Goal: Task Accomplishment & Management: Manage account settings

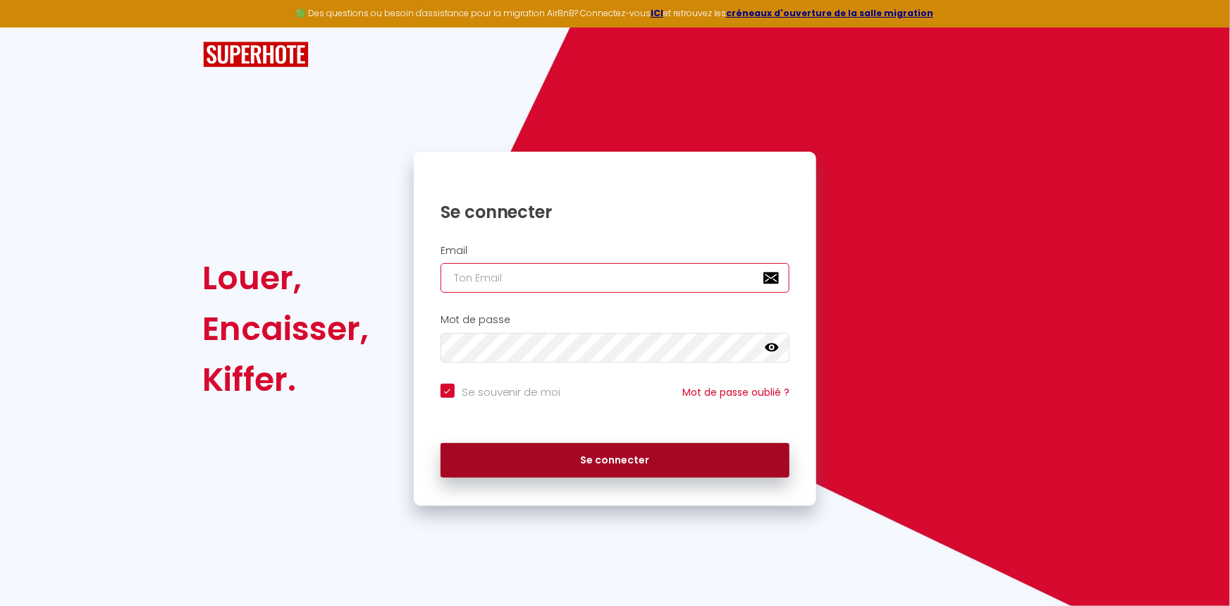
type input "[PERSON_NAME][EMAIL_ADDRESS][DOMAIN_NAME]"
click at [570, 464] on button "Se connecter" at bounding box center [616, 460] width 350 height 35
checkbox input "true"
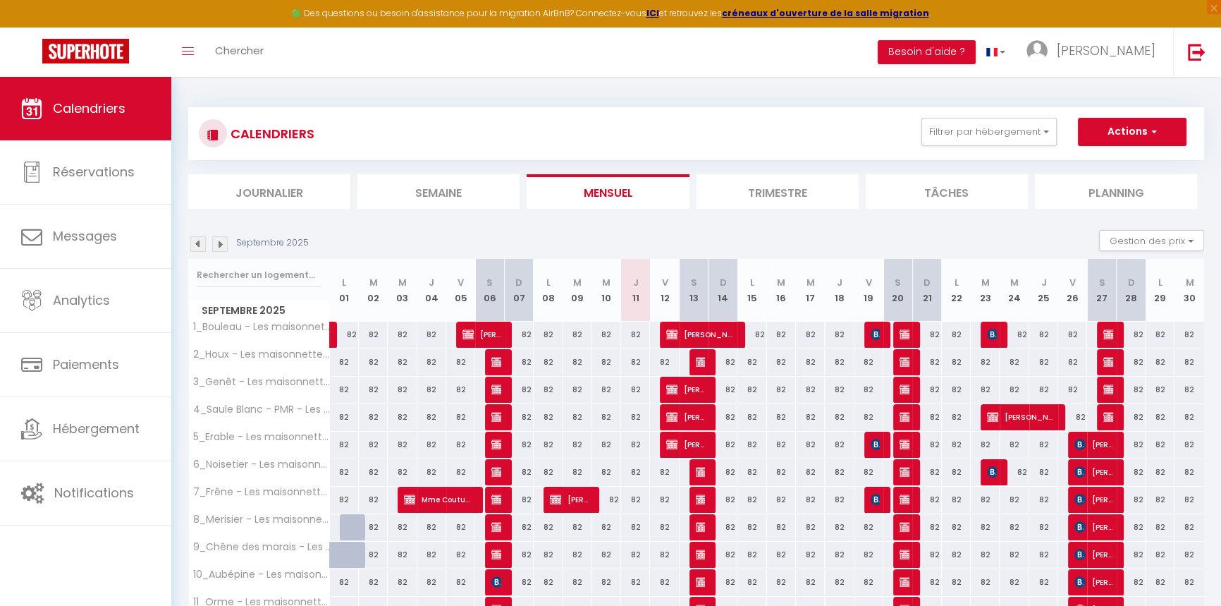
click at [219, 247] on img at bounding box center [220, 244] width 16 height 16
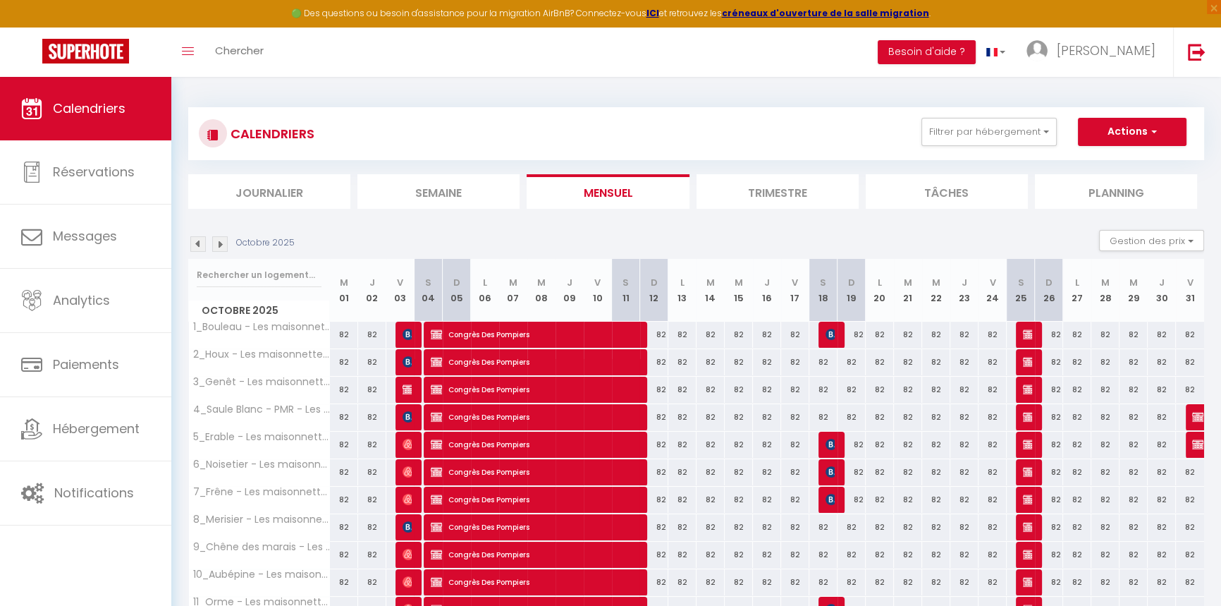
click at [219, 247] on img at bounding box center [220, 244] width 16 height 16
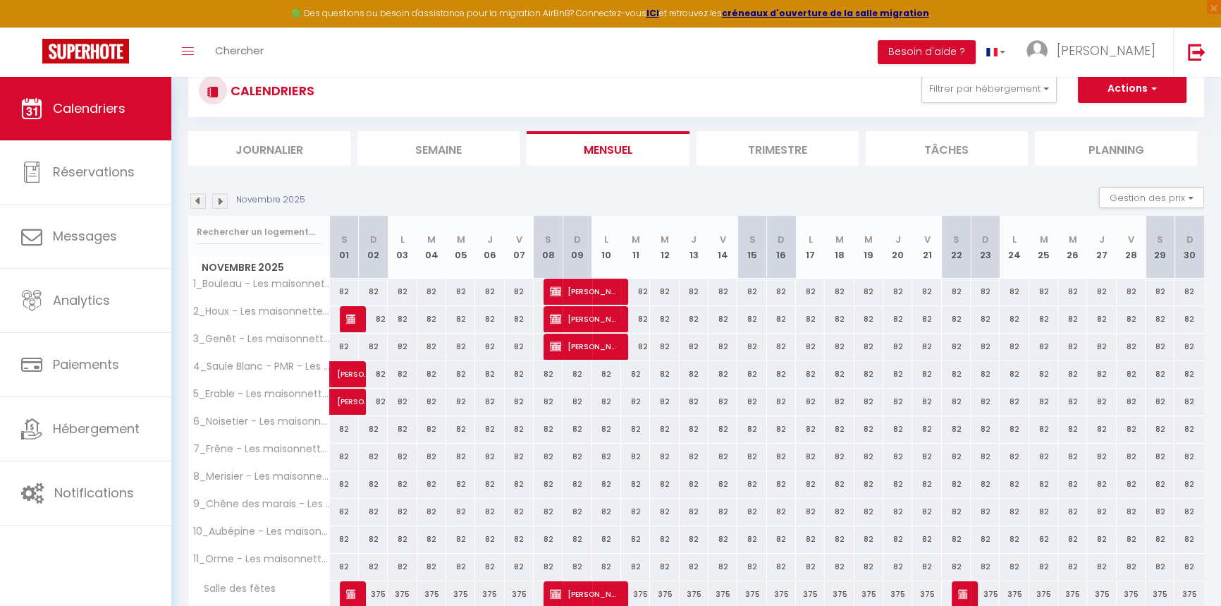
scroll to position [103, 0]
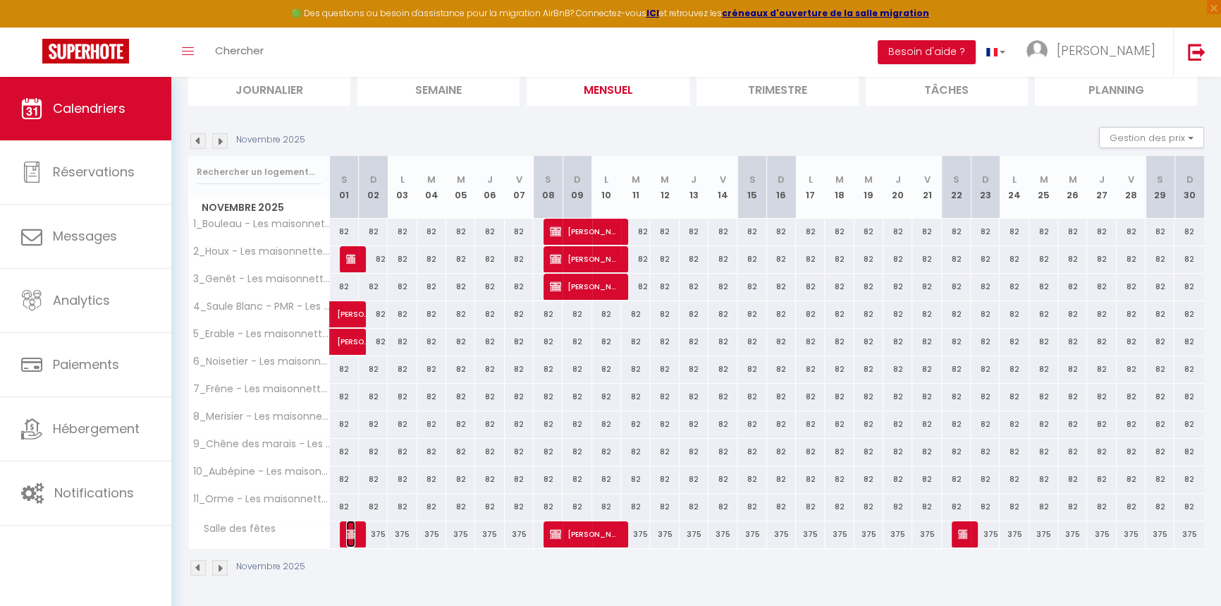
click at [352, 532] on img at bounding box center [351, 533] width 11 height 11
select select "OK"
select select "KO"
select select "0"
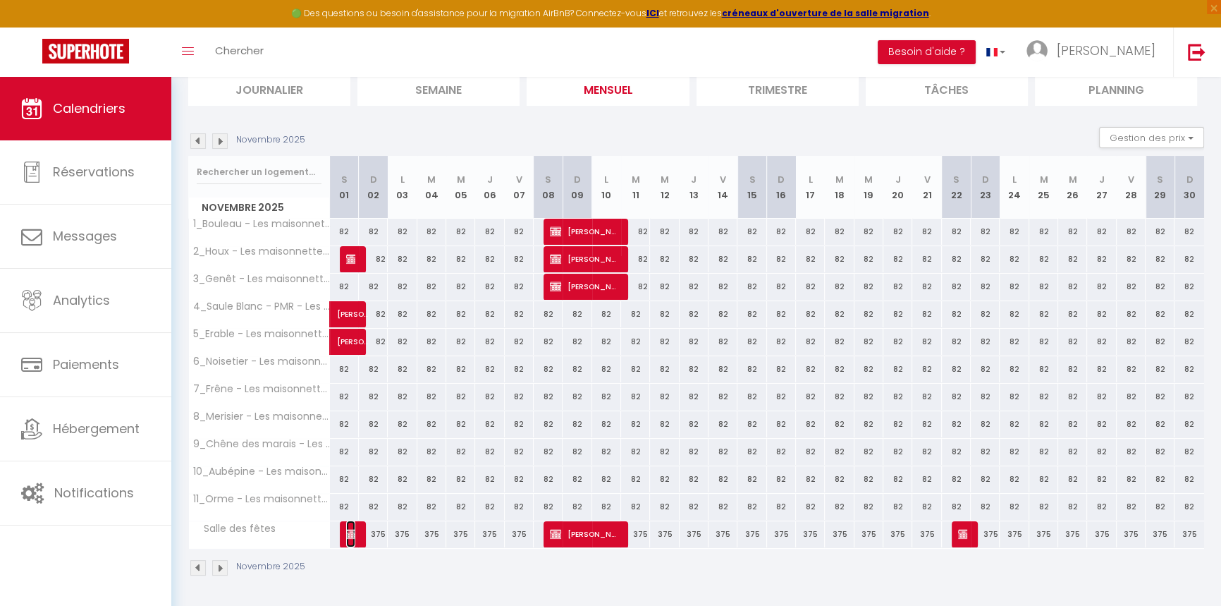
select select "1"
select select
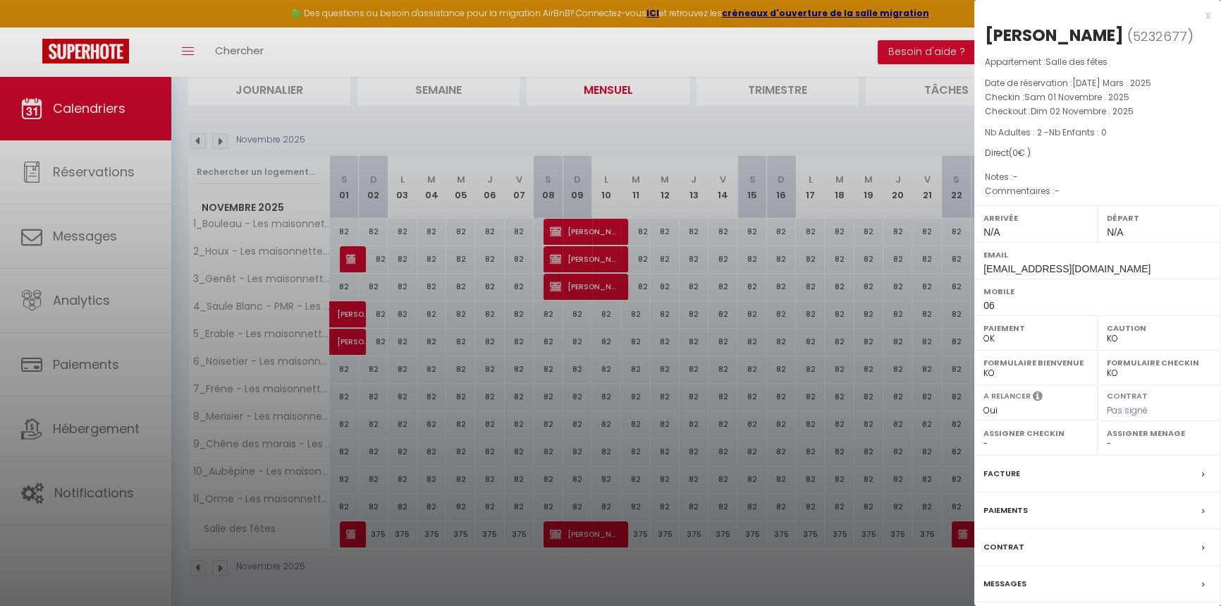
click at [708, 434] on div at bounding box center [610, 303] width 1221 height 606
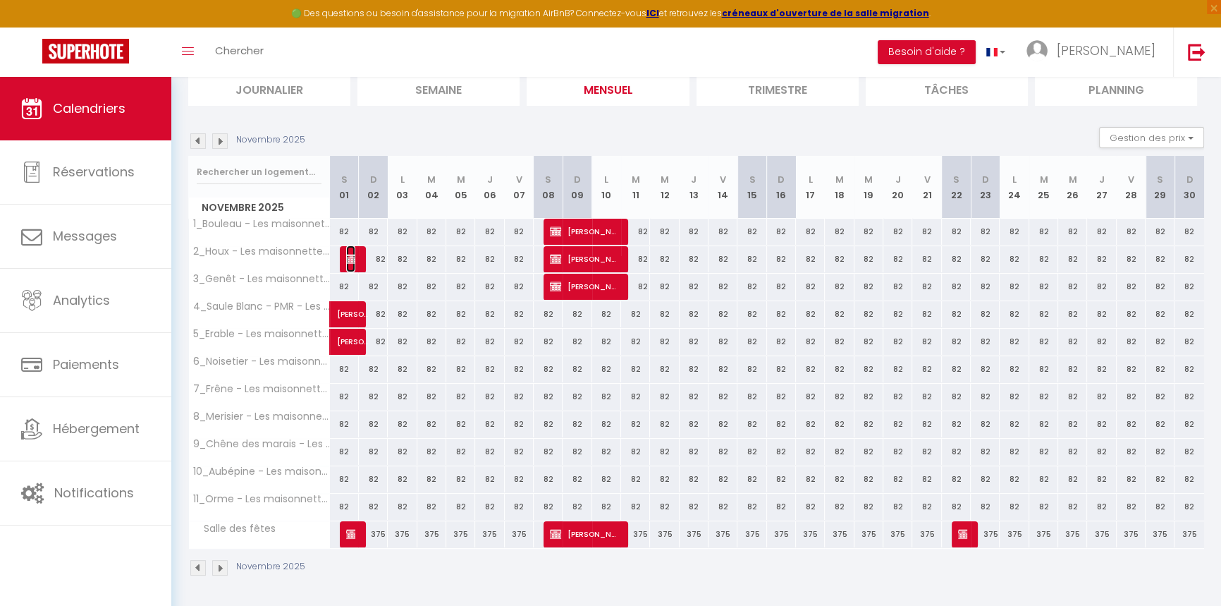
click at [346, 260] on img at bounding box center [351, 258] width 11 height 11
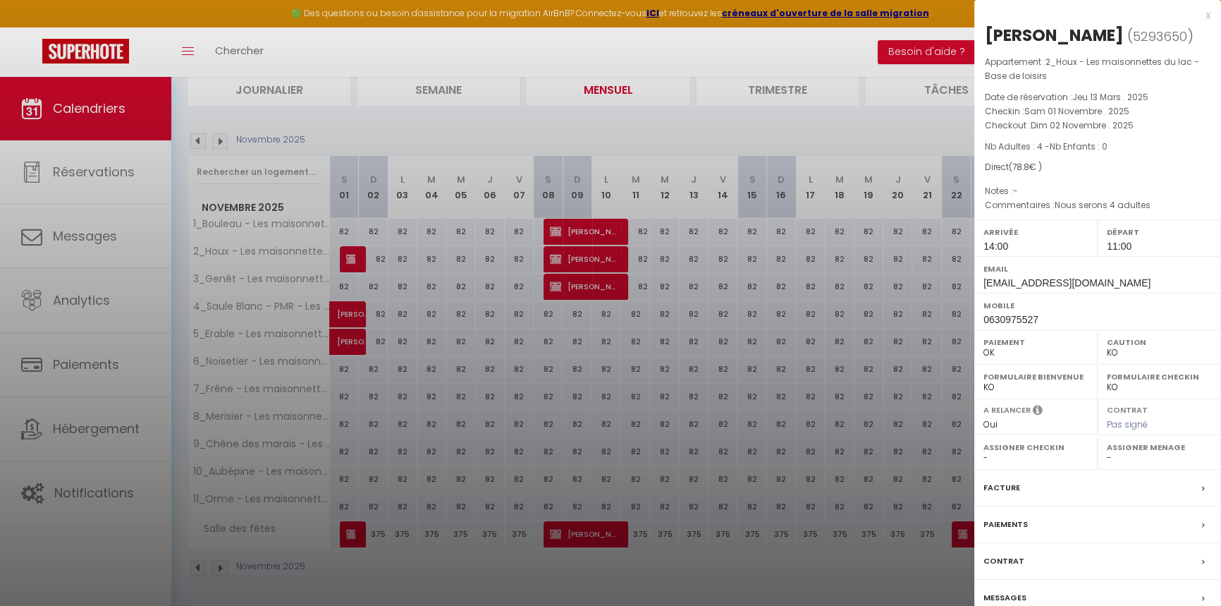
click at [469, 331] on div at bounding box center [610, 303] width 1221 height 606
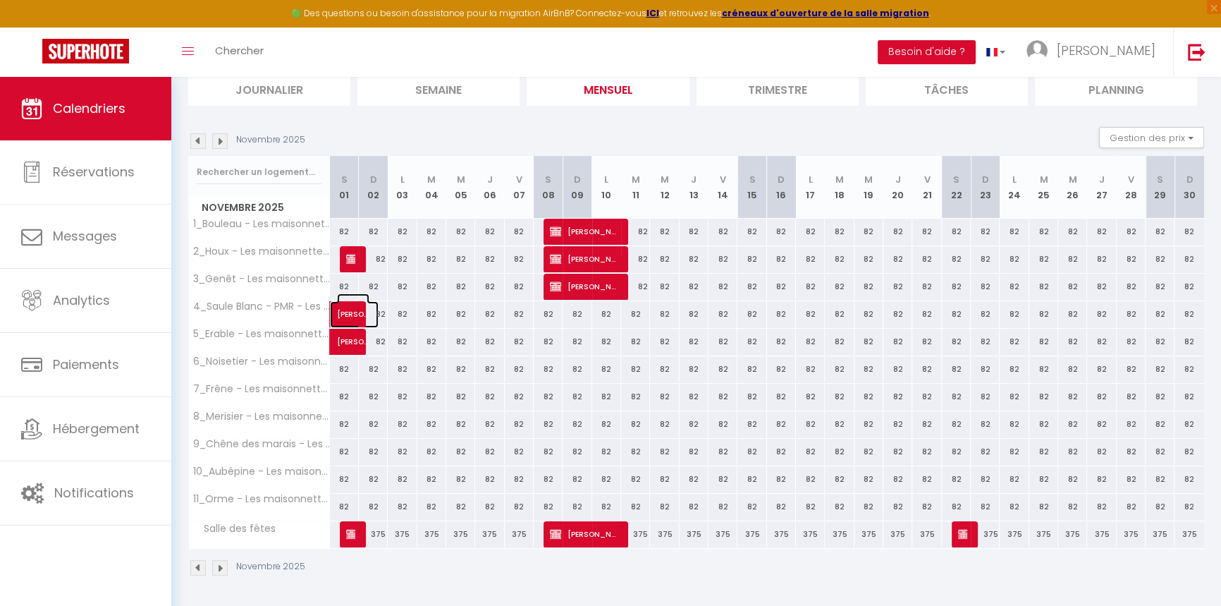
click at [330, 314] on link "Franck Harito" at bounding box center [344, 314] width 29 height 27
select select "0"
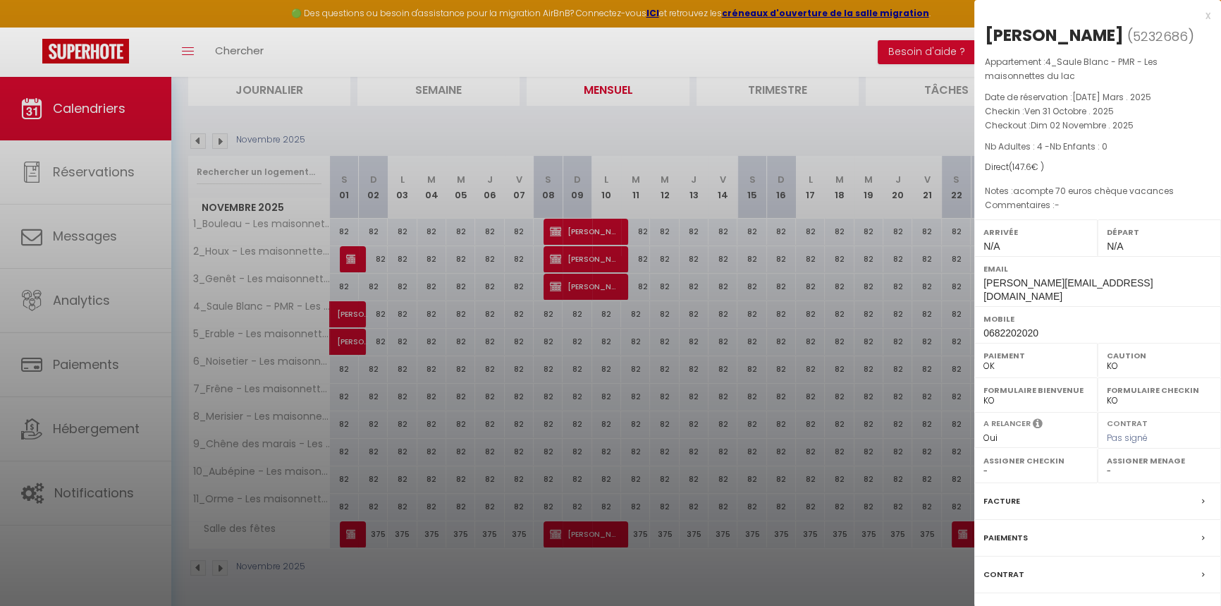
click at [418, 438] on div at bounding box center [610, 303] width 1221 height 606
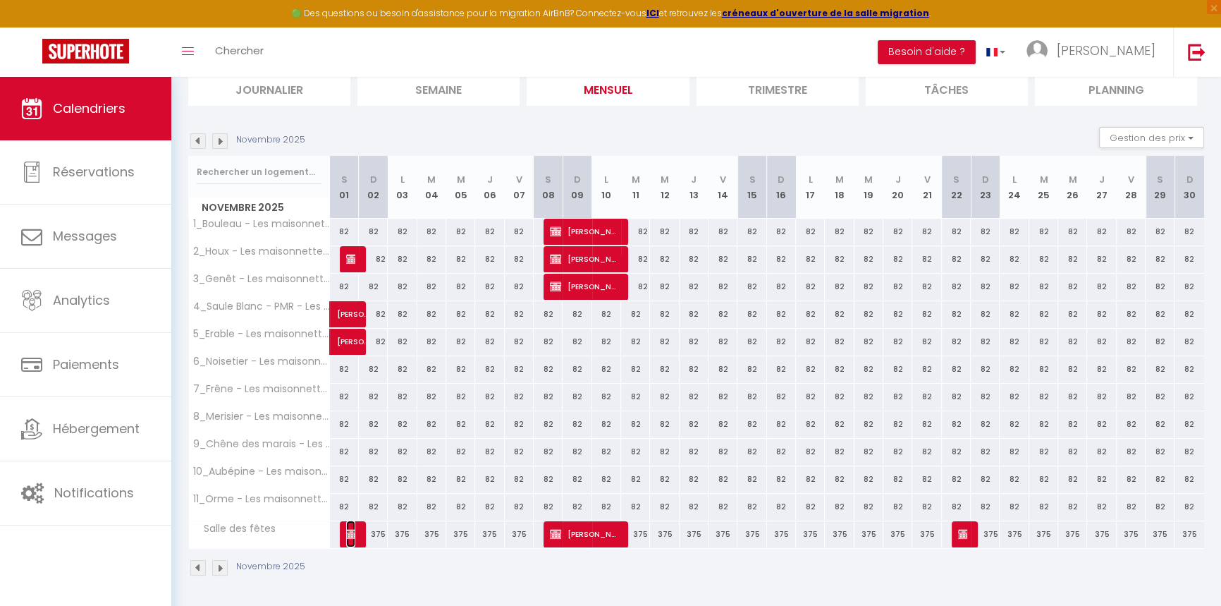
click at [351, 532] on img at bounding box center [351, 533] width 11 height 11
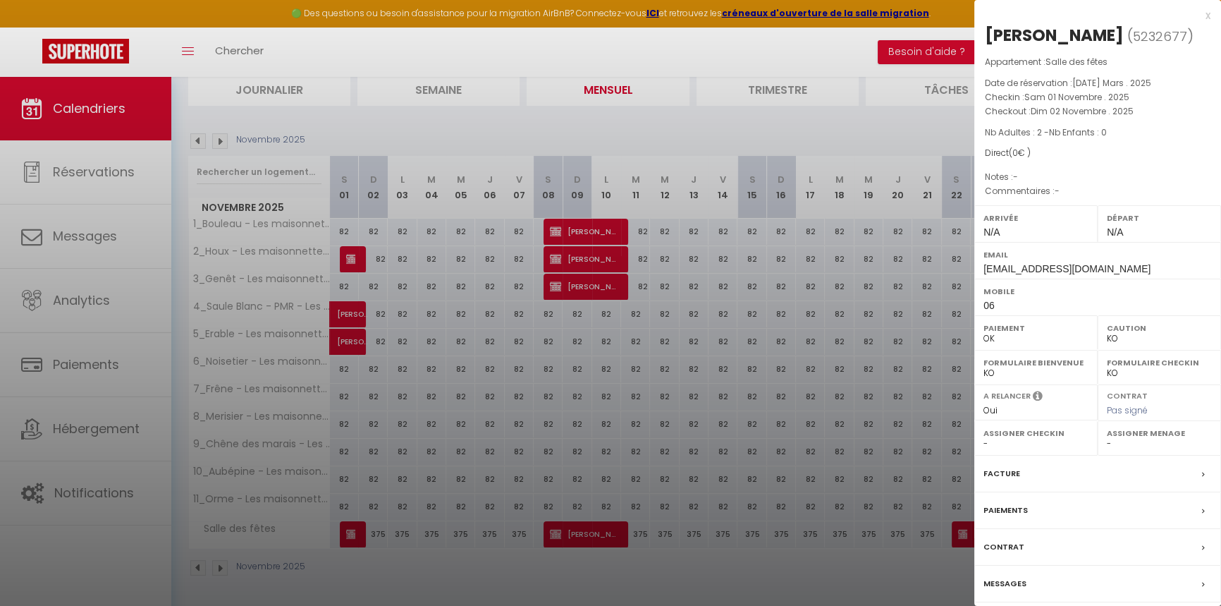
click at [520, 486] on div at bounding box center [610, 303] width 1221 height 606
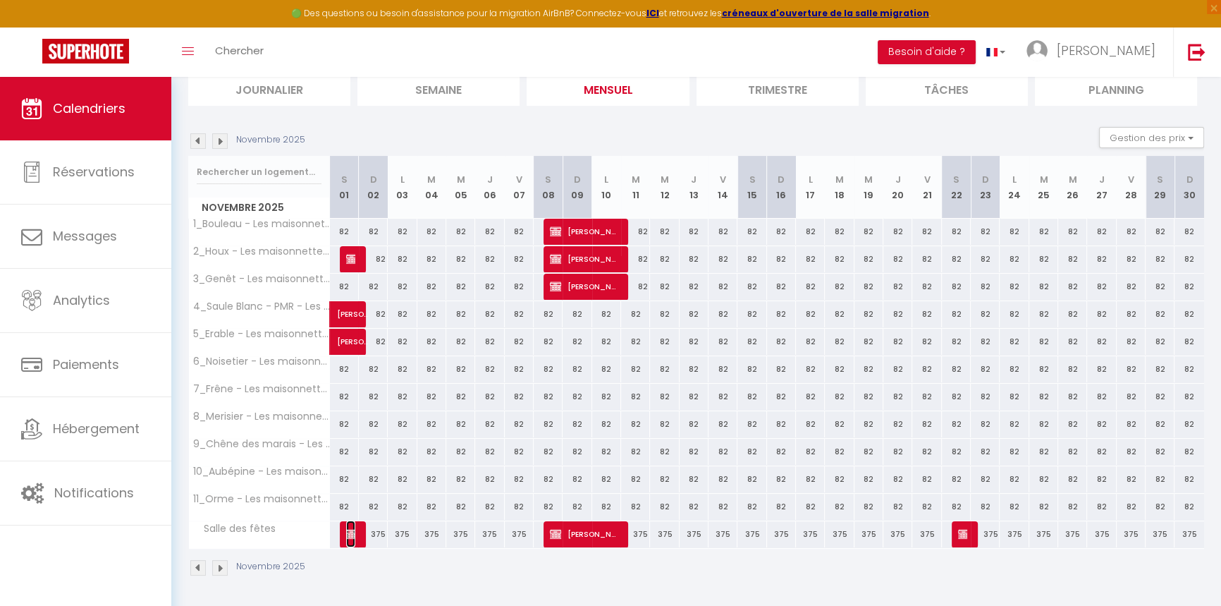
click at [347, 533] on img at bounding box center [351, 533] width 11 height 11
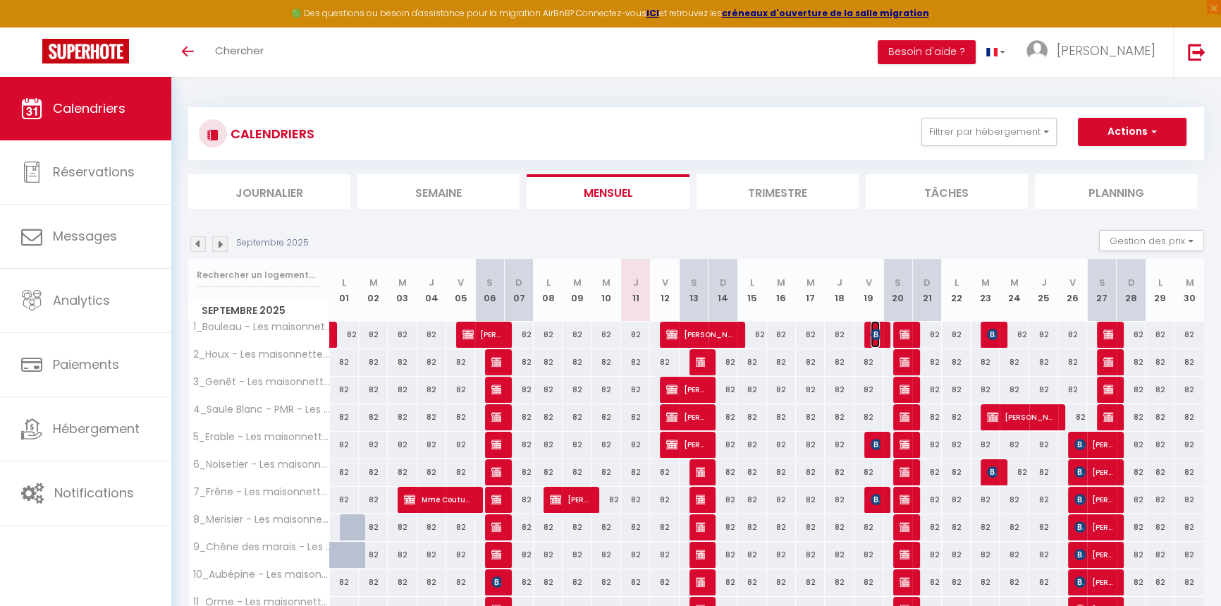
click at [877, 339] on span "[PERSON_NAME]" at bounding box center [876, 334] width 10 height 27
select select "OK"
select select "0"
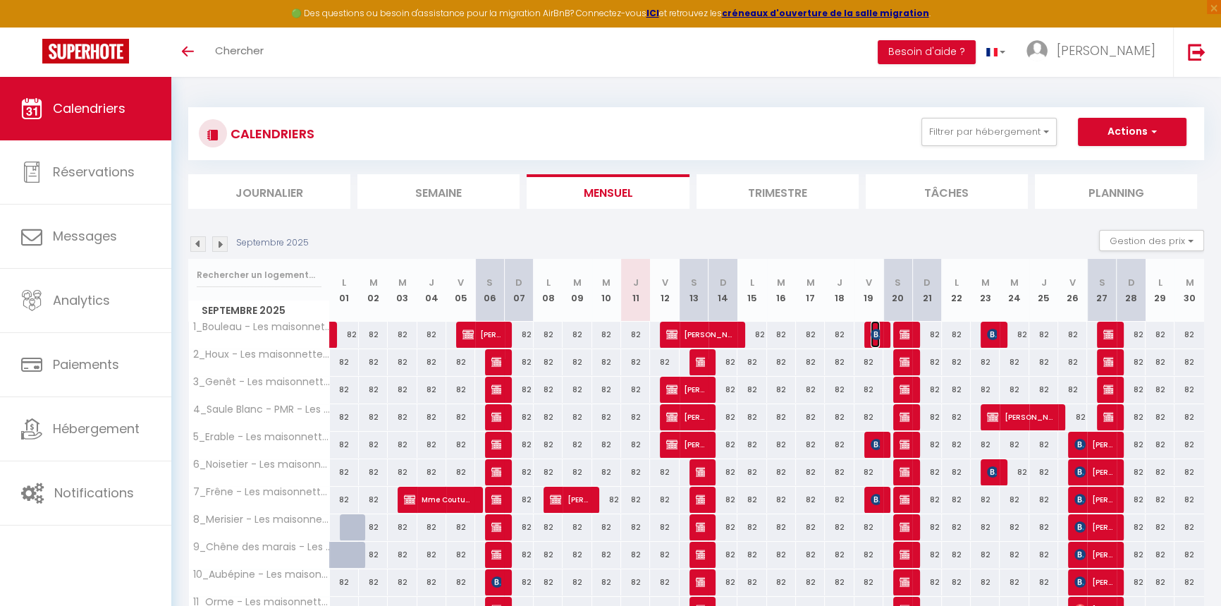
select select "1"
select select
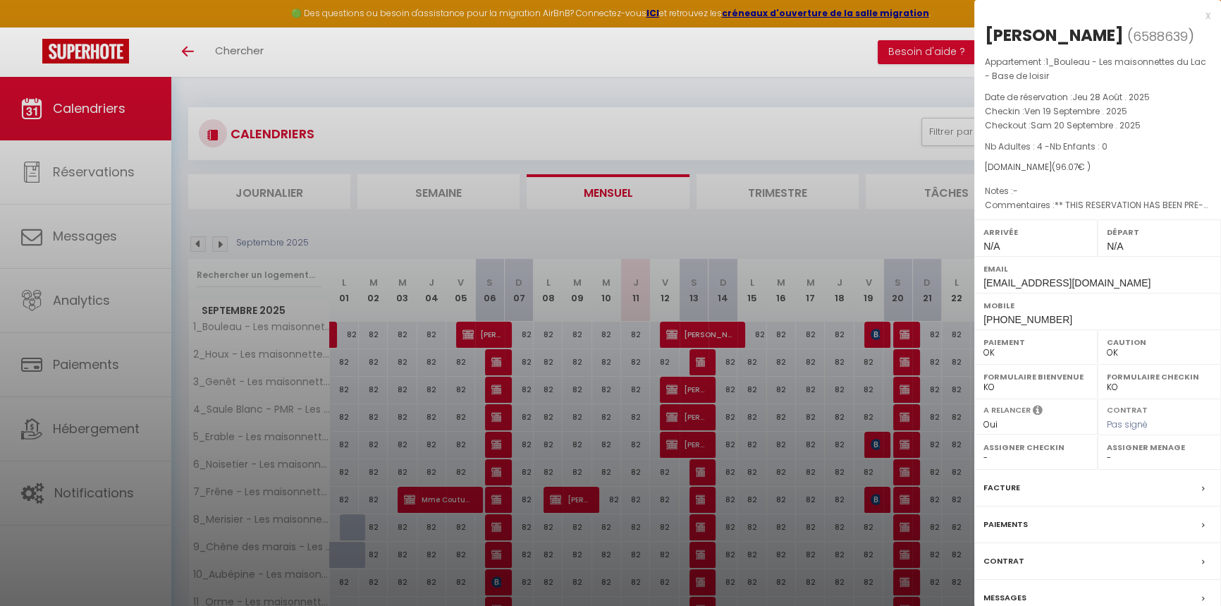
click at [866, 381] on div at bounding box center [610, 303] width 1221 height 606
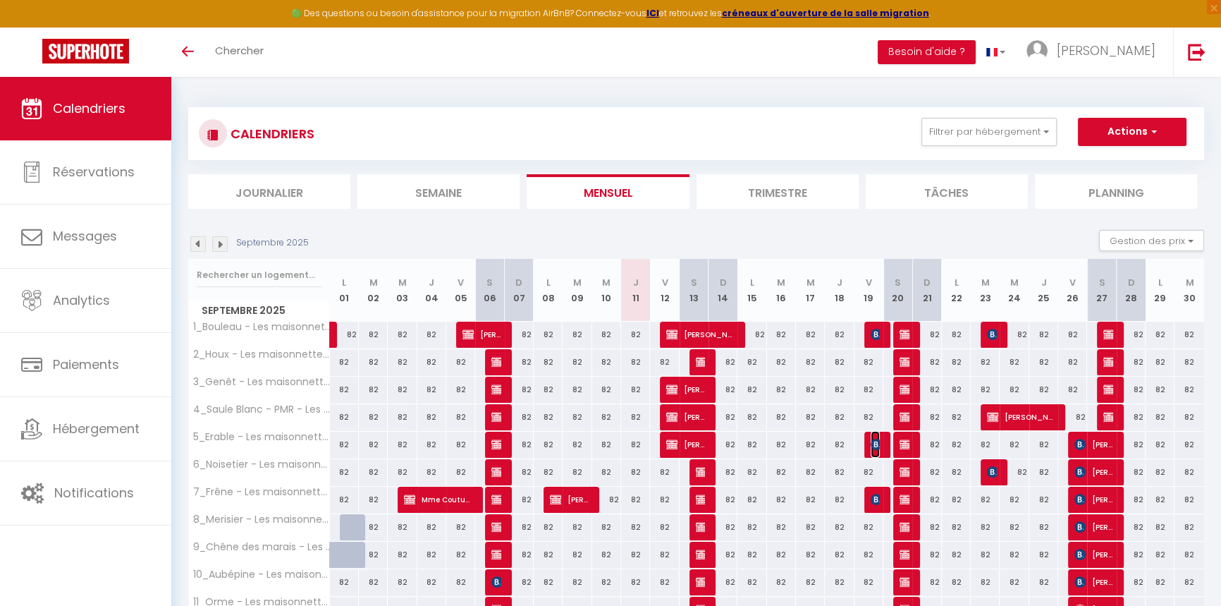
click at [873, 448] on img at bounding box center [876, 443] width 11 height 11
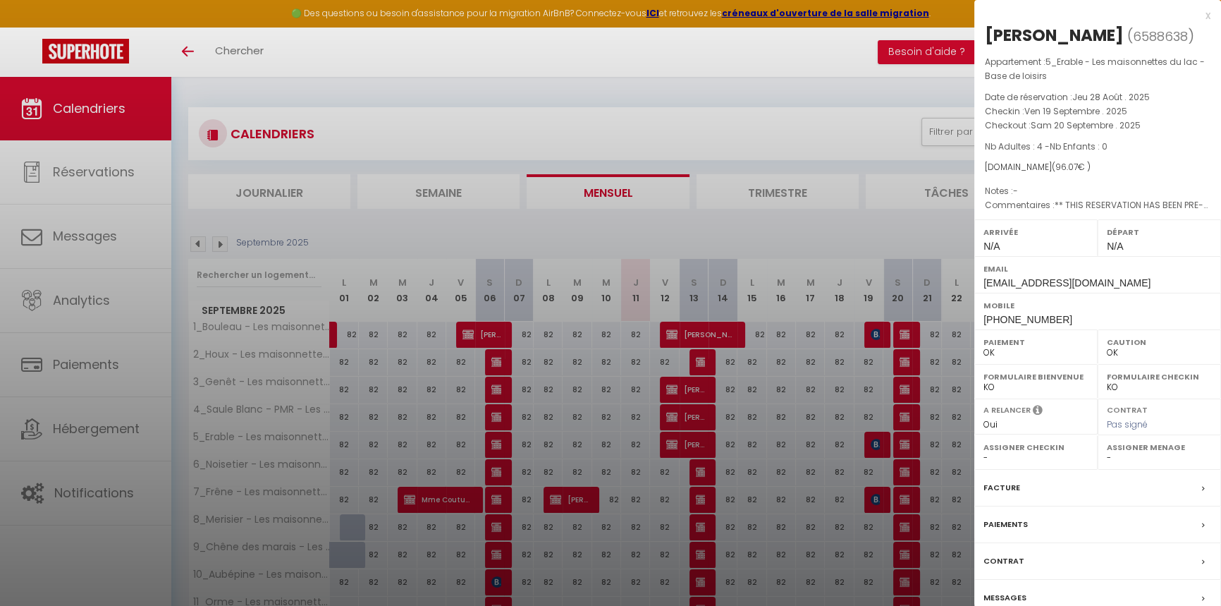
click at [867, 509] on div at bounding box center [610, 303] width 1221 height 606
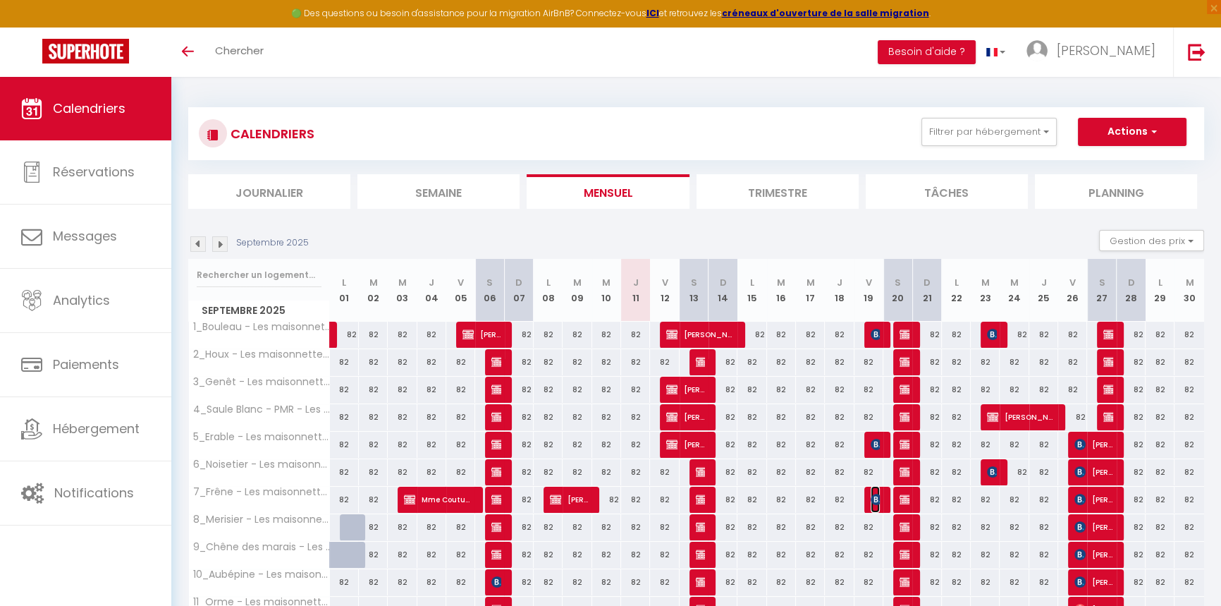
click at [876, 503] on img at bounding box center [876, 498] width 11 height 11
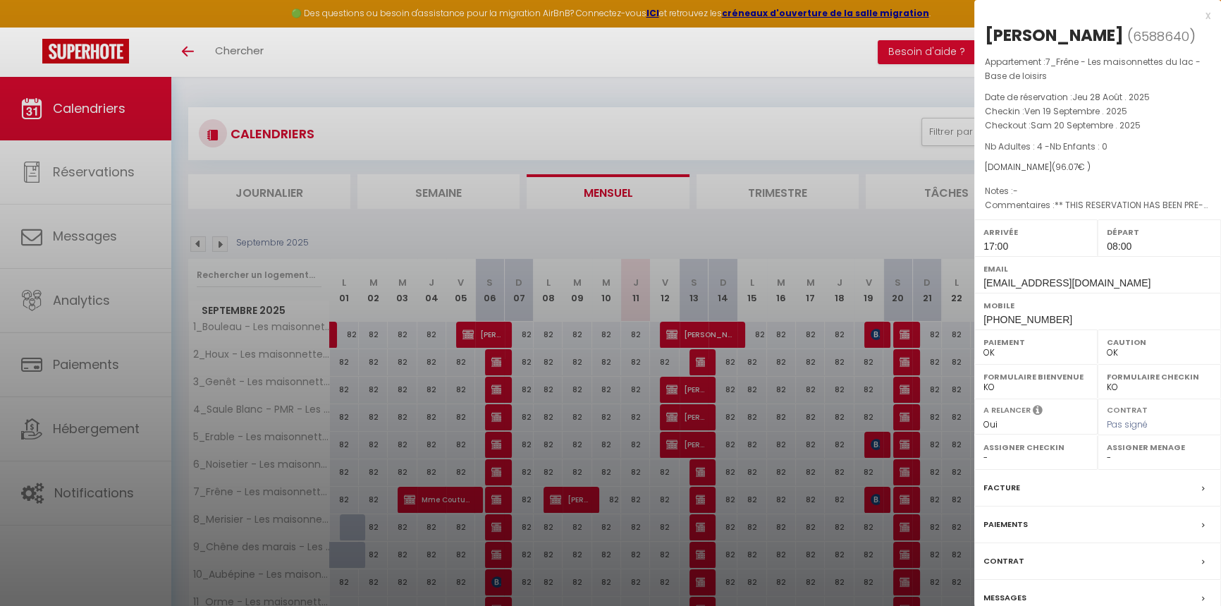
click at [857, 386] on div at bounding box center [610, 303] width 1221 height 606
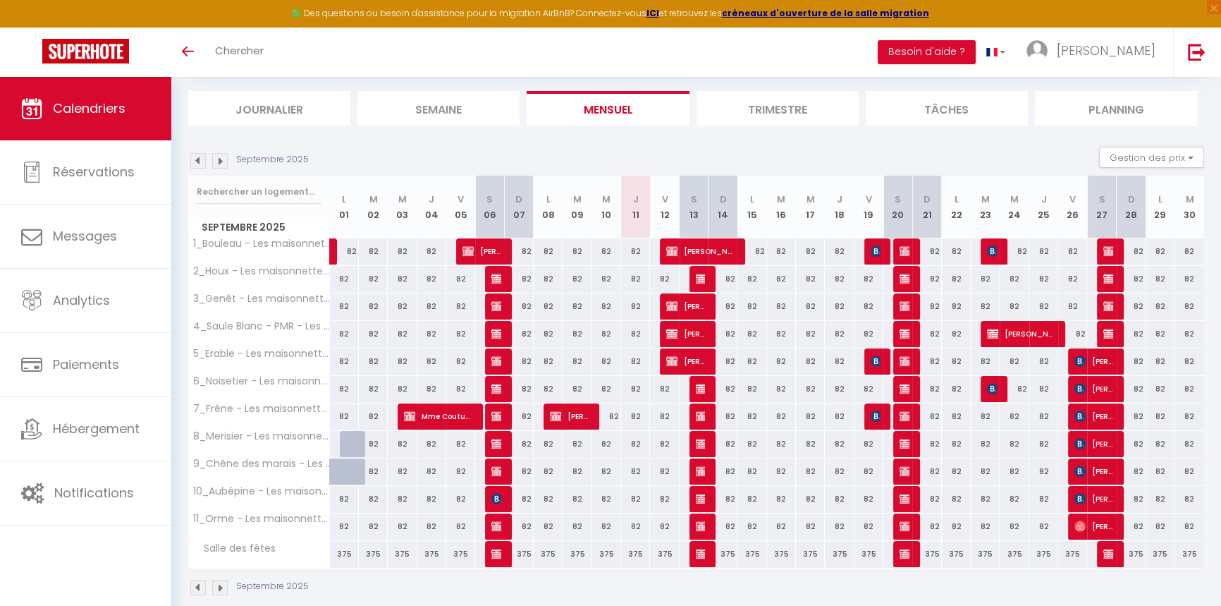
scroll to position [103, 0]
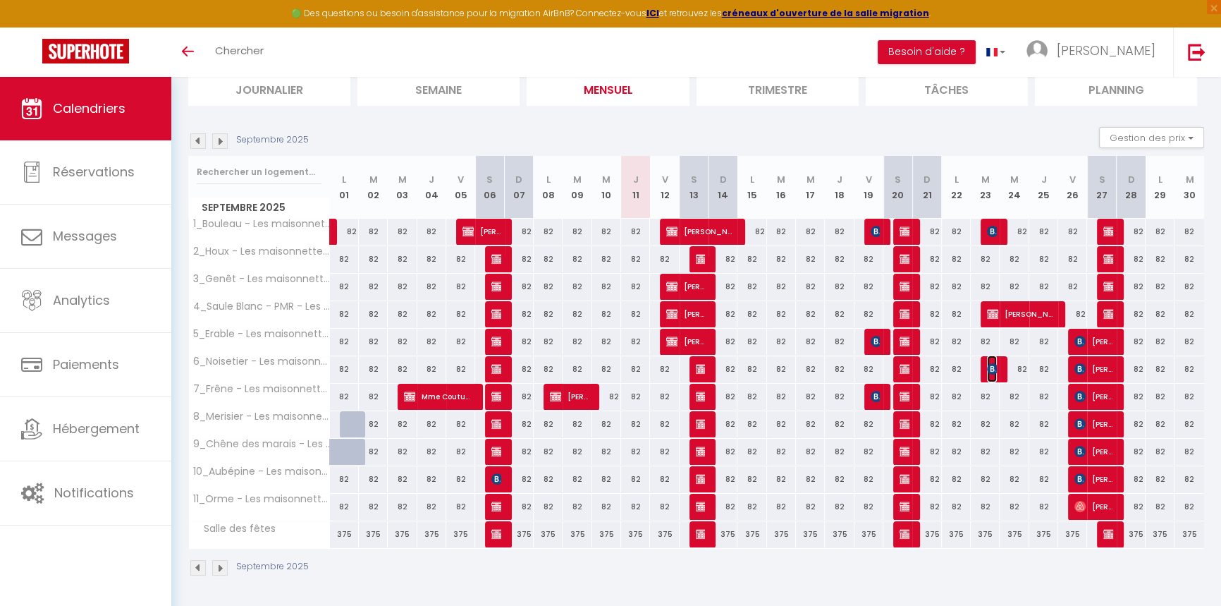
click at [994, 370] on img at bounding box center [992, 368] width 11 height 11
select select "0"
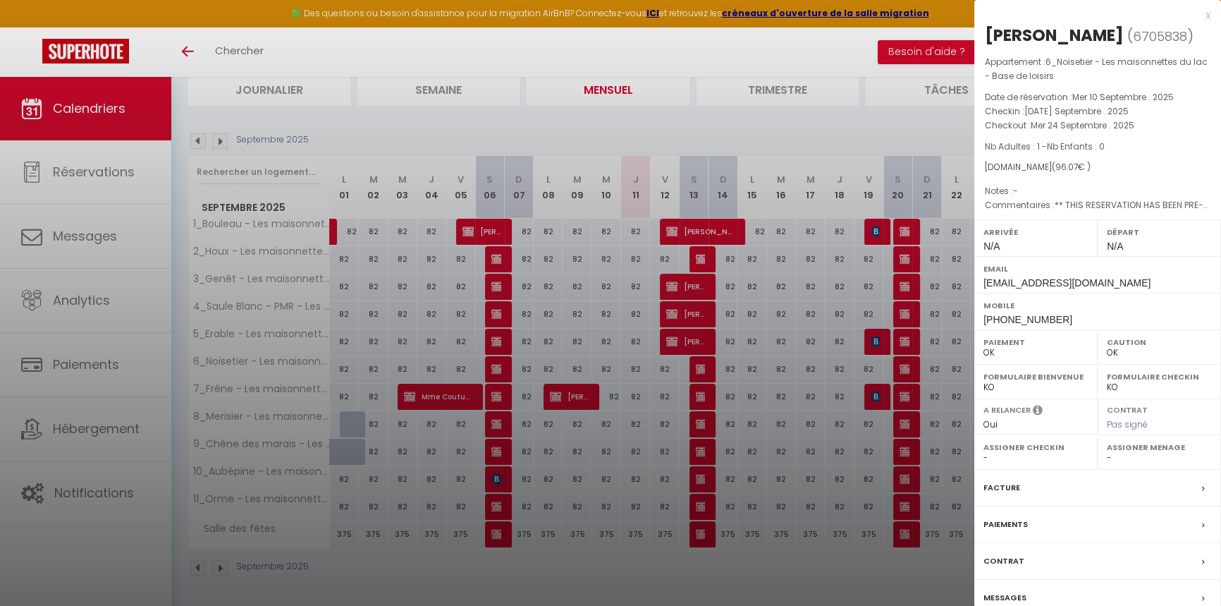
click at [940, 347] on div at bounding box center [610, 303] width 1221 height 606
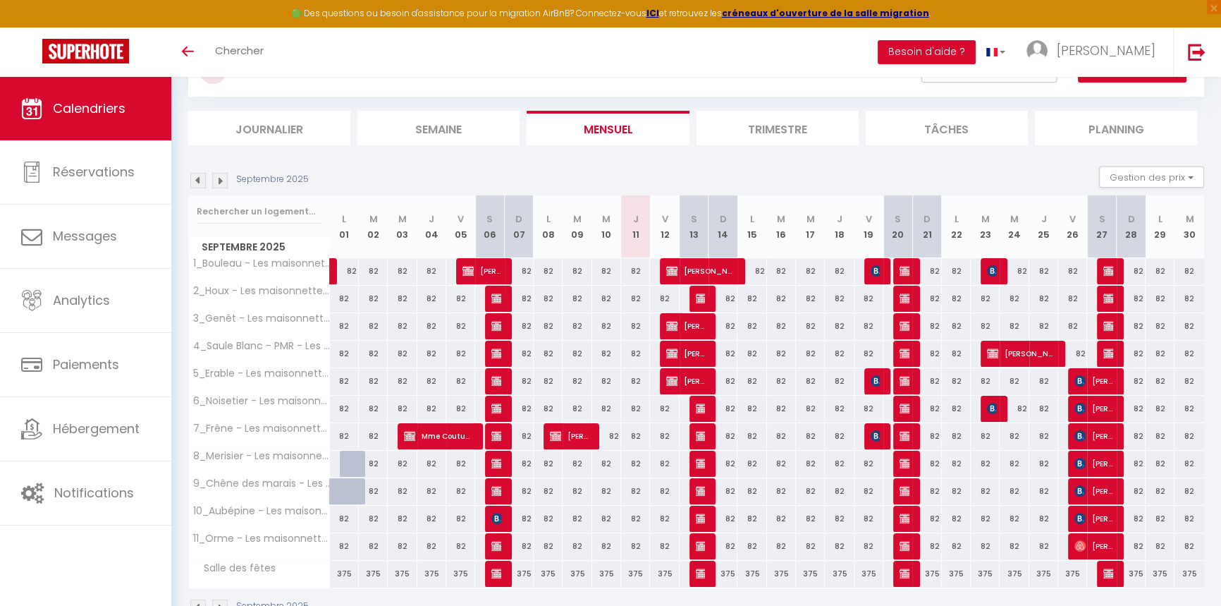
click at [219, 181] on img at bounding box center [220, 181] width 16 height 16
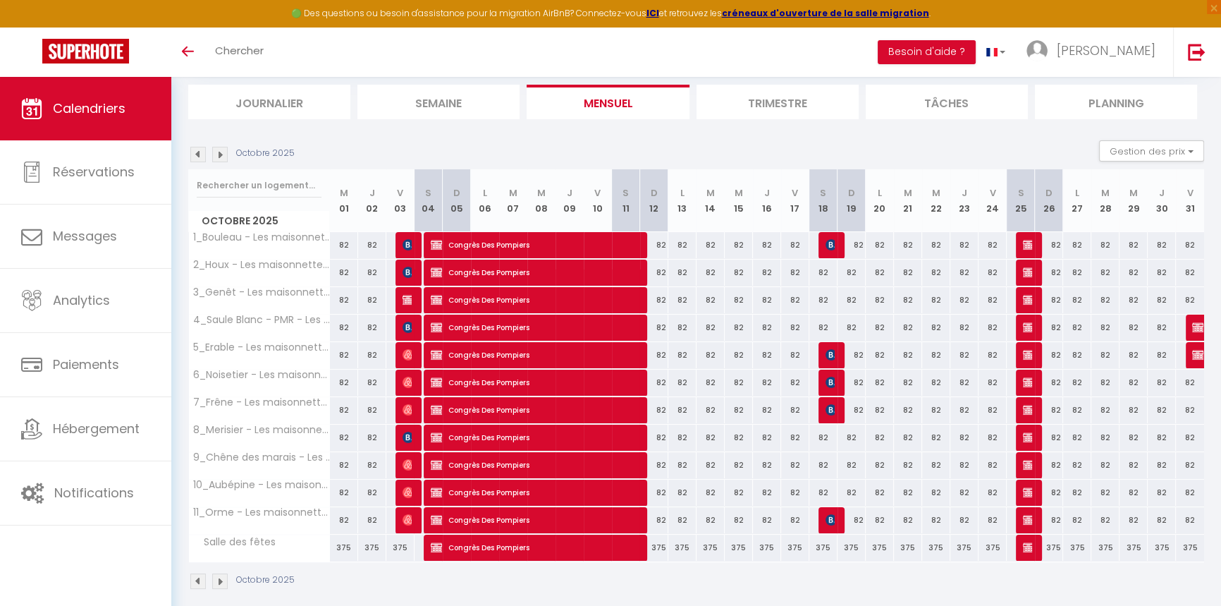
scroll to position [103, 0]
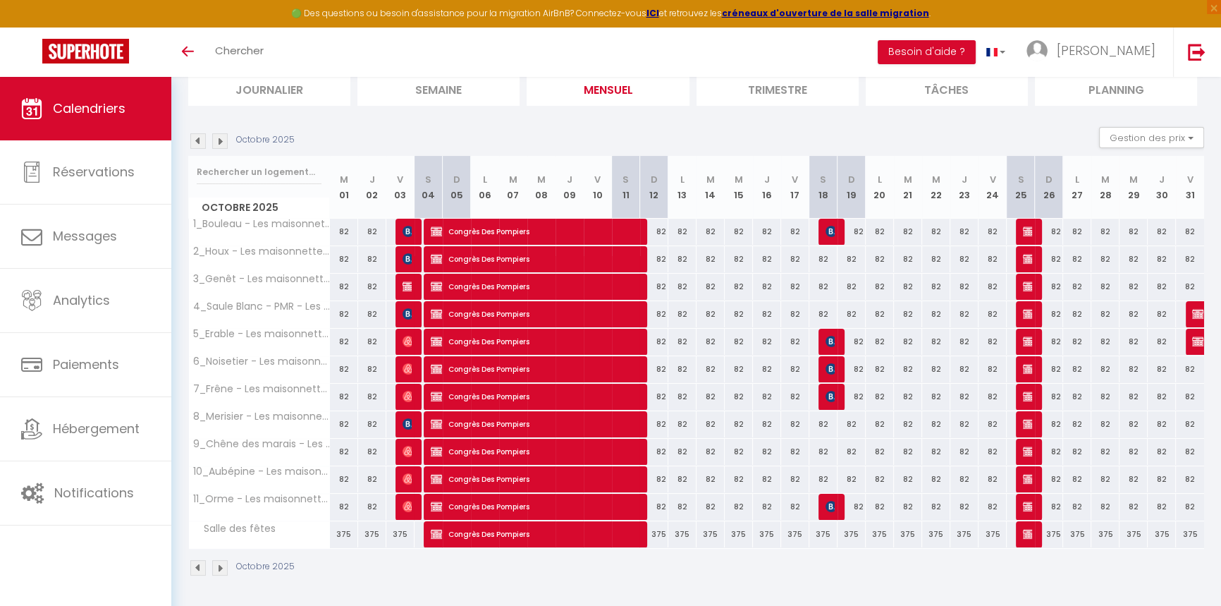
click at [1032, 254] on div at bounding box center [1030, 259] width 28 height 27
click at [1029, 262] on img at bounding box center [1028, 258] width 11 height 11
select select "OK"
select select "KO"
select select "0"
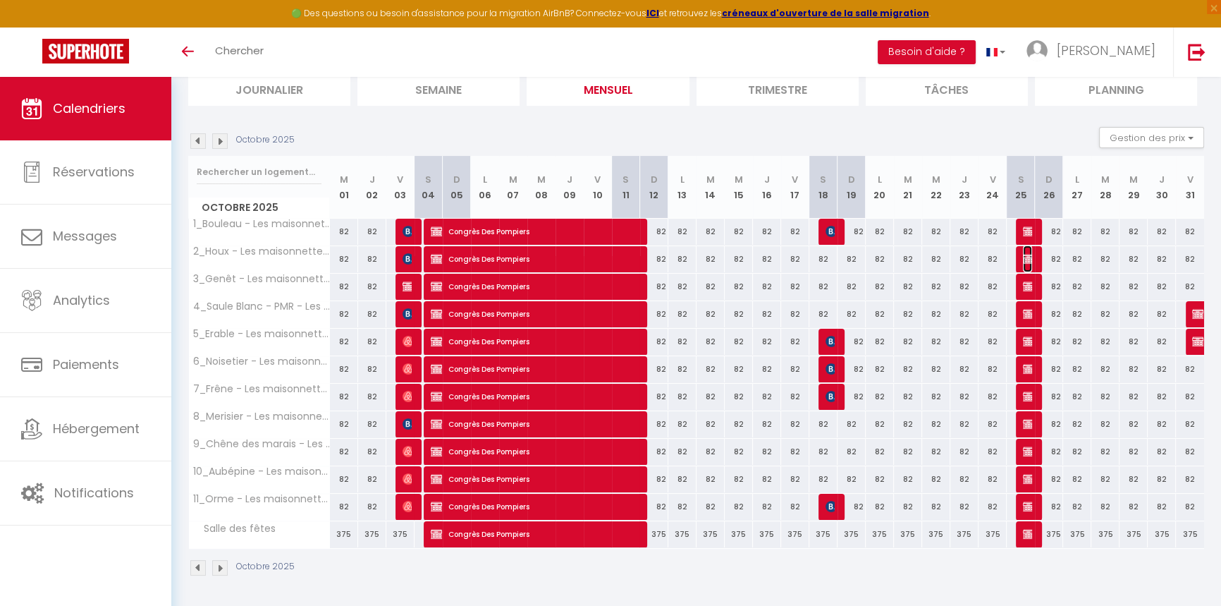
select select "0"
select select "1"
select select
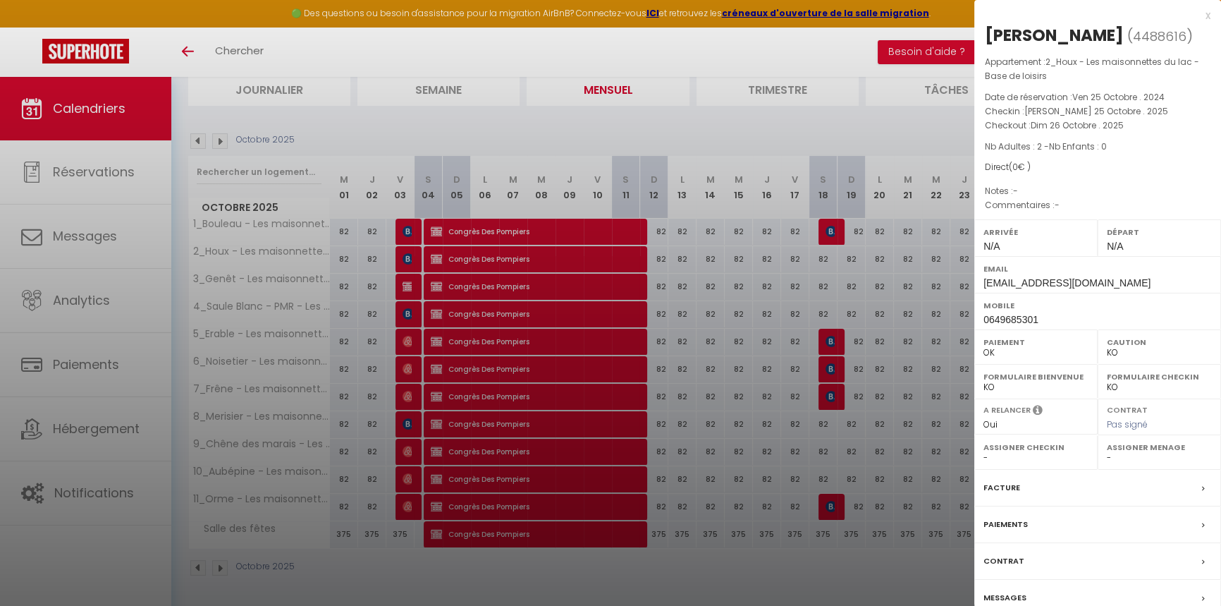
click at [941, 264] on div at bounding box center [610, 303] width 1221 height 606
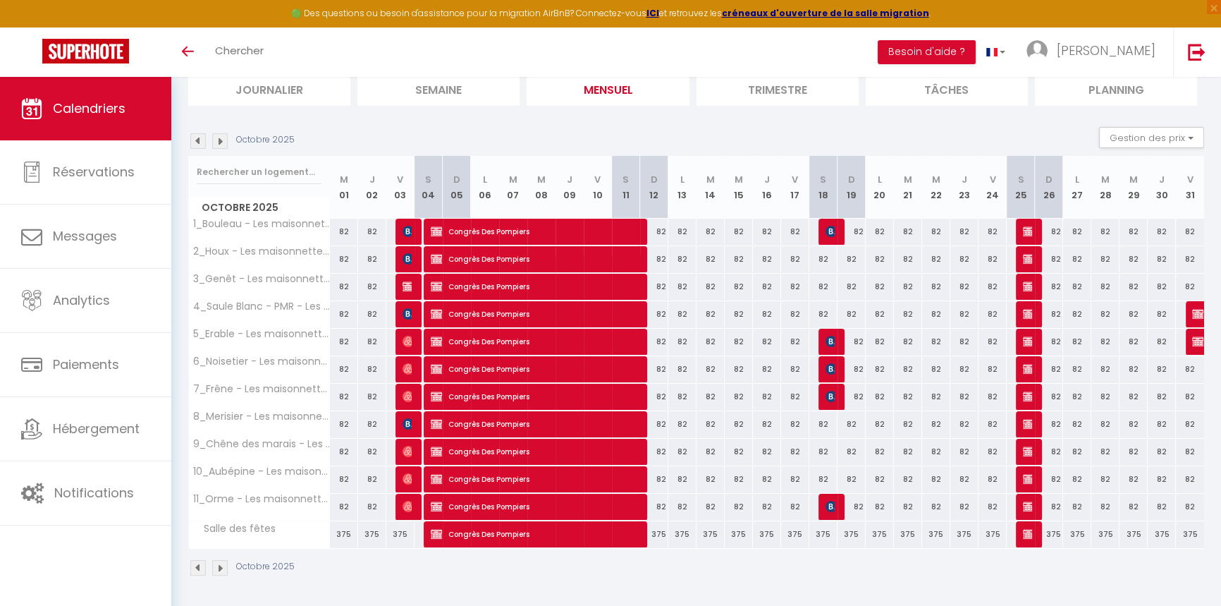
click at [219, 142] on img at bounding box center [220, 141] width 16 height 16
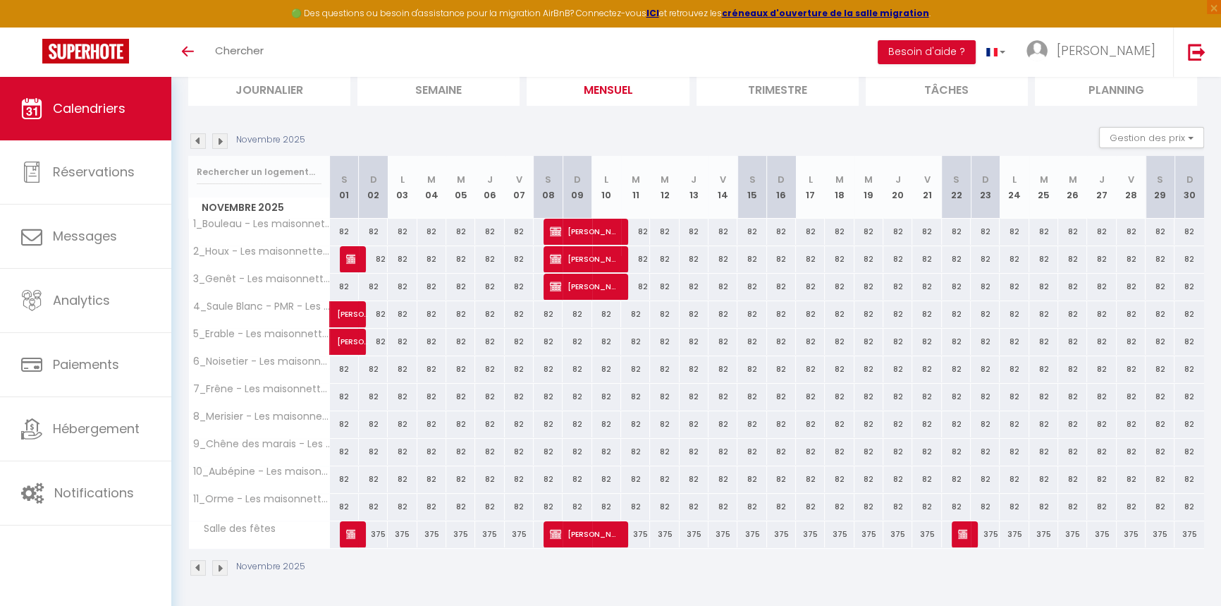
click at [197, 140] on img at bounding box center [198, 141] width 16 height 16
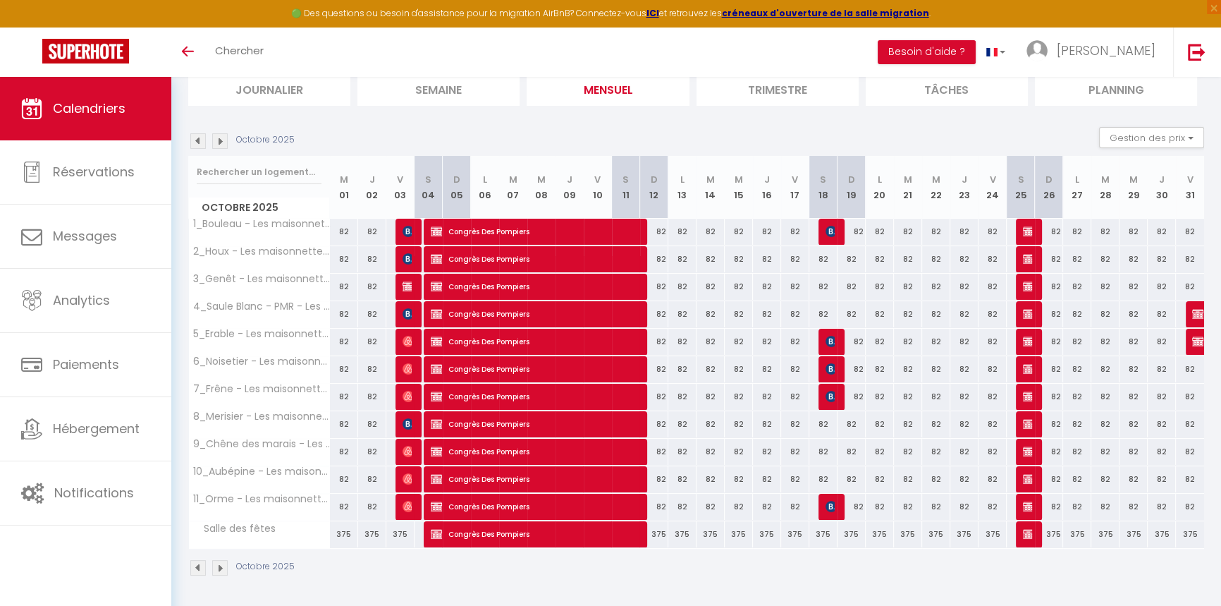
click at [216, 145] on img at bounding box center [220, 141] width 16 height 16
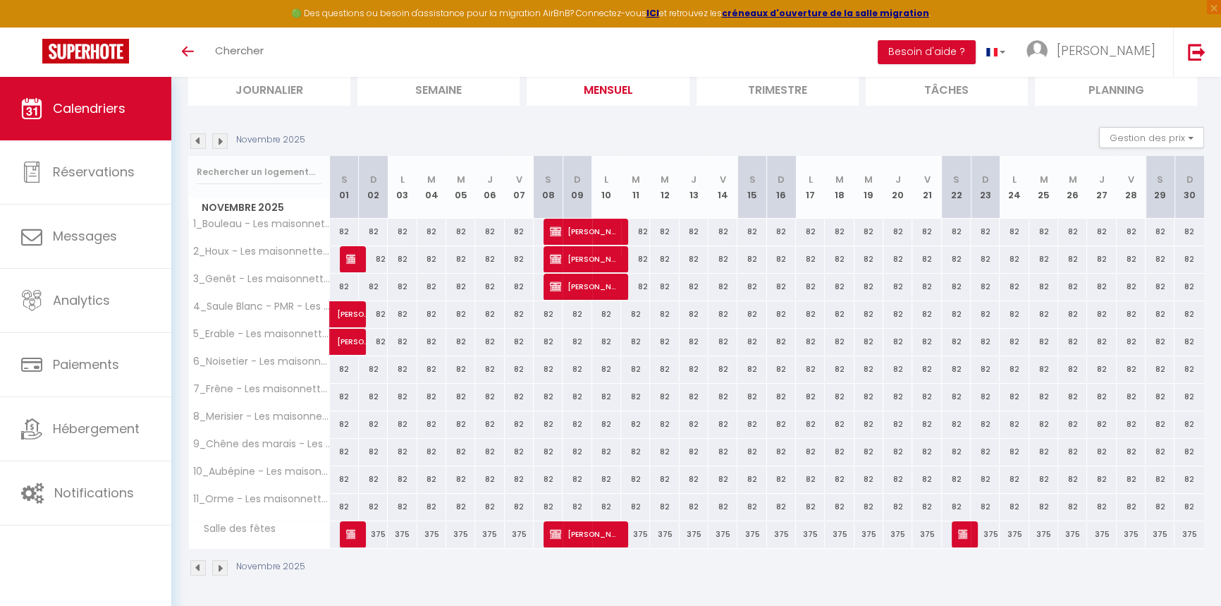
click at [190, 138] on img at bounding box center [198, 141] width 16 height 16
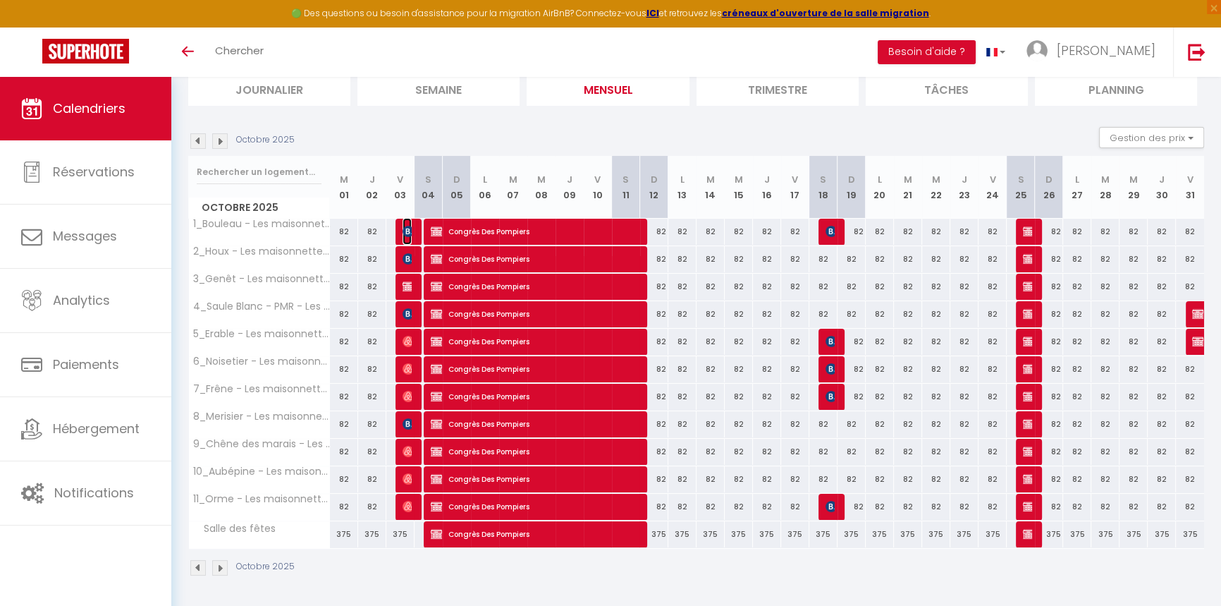
click at [405, 237] on span "Alex Toublan" at bounding box center [407, 231] width 9 height 27
select select "OK"
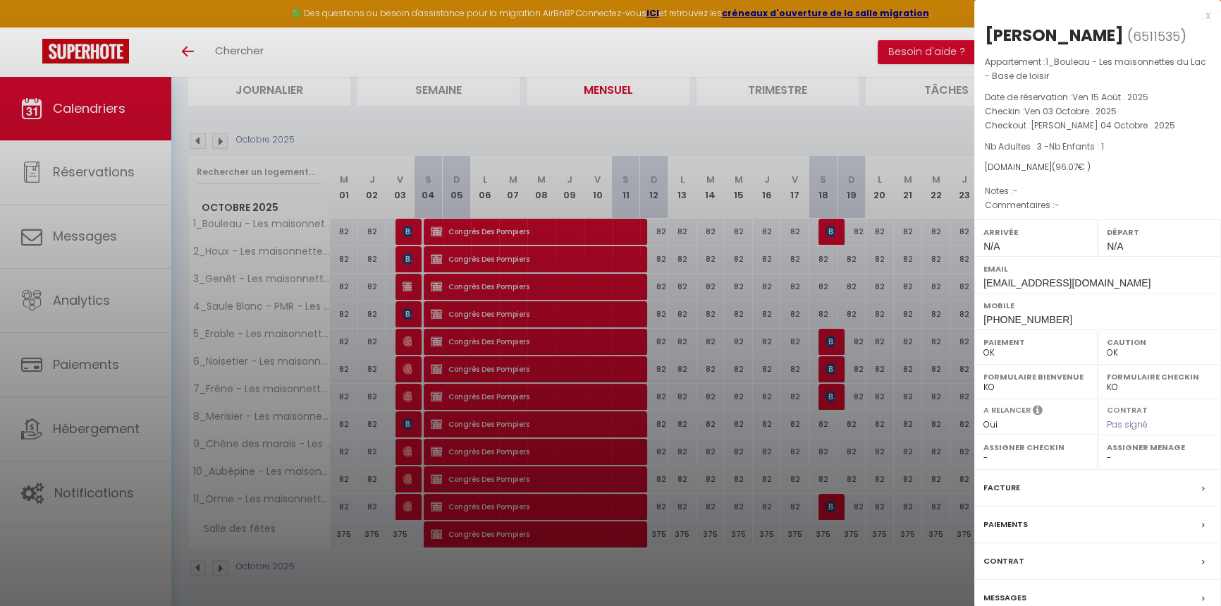
drag, startPoint x: 416, startPoint y: 275, endPoint x: 417, endPoint y: 290, distance: 14.8
click at [416, 276] on div at bounding box center [610, 303] width 1221 height 606
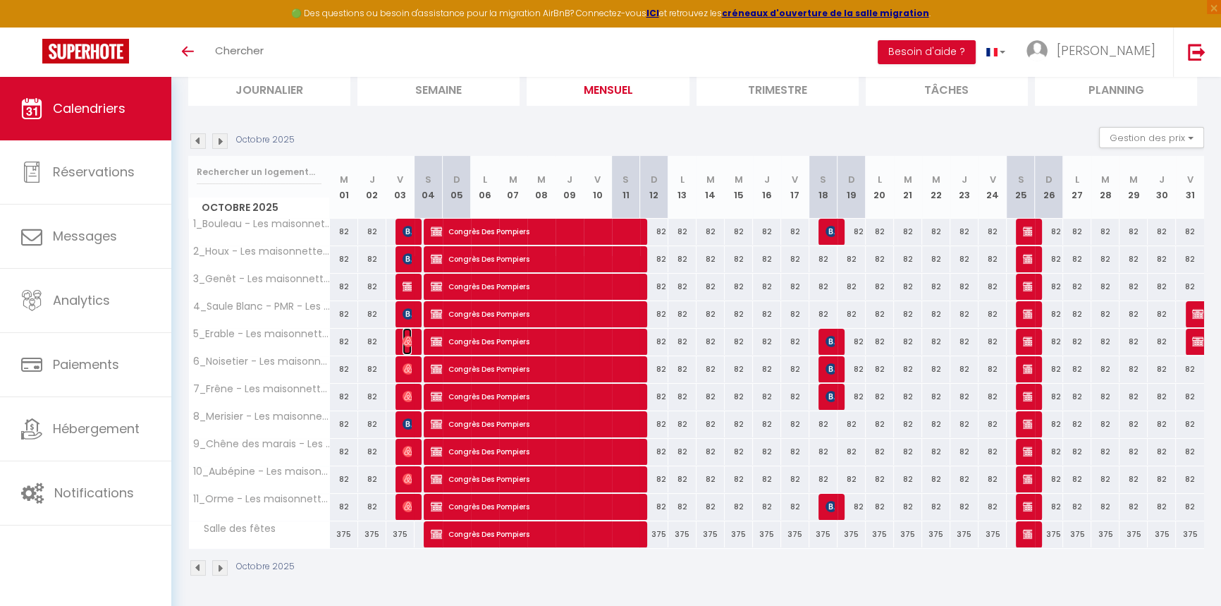
click at [405, 346] on span "Laetitia Koncz" at bounding box center [407, 341] width 9 height 27
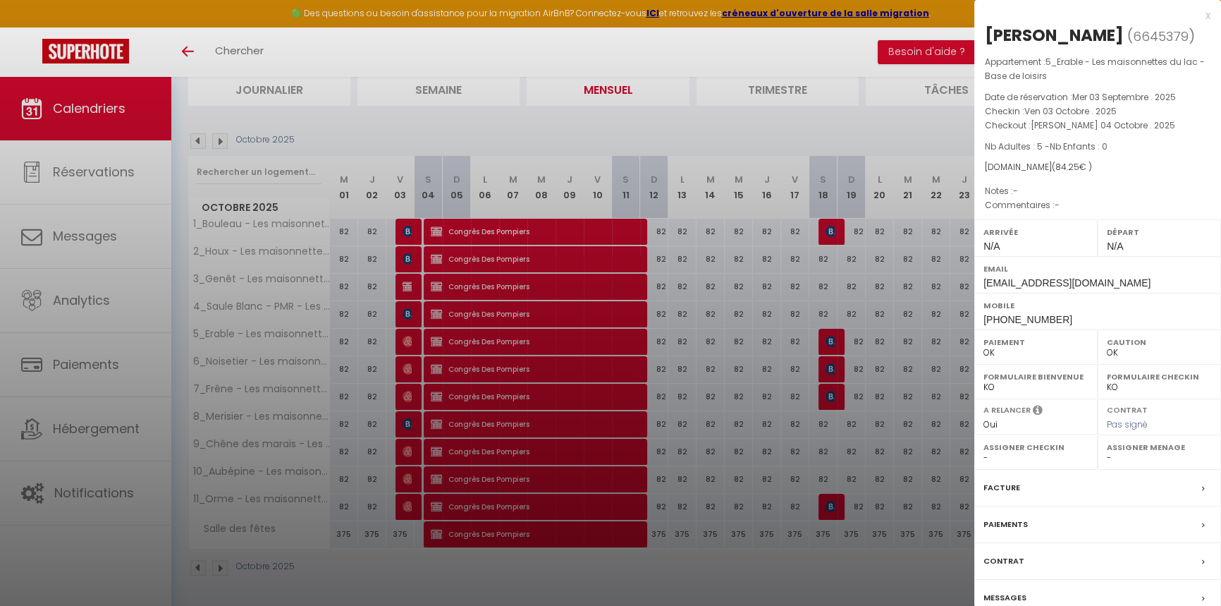
click at [395, 428] on div at bounding box center [610, 303] width 1221 height 606
